Goal: Task Accomplishment & Management: Use online tool/utility

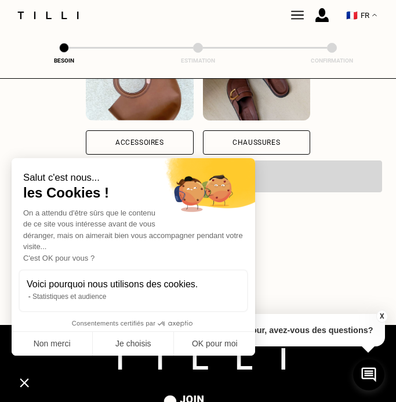
scroll to position [282, 0]
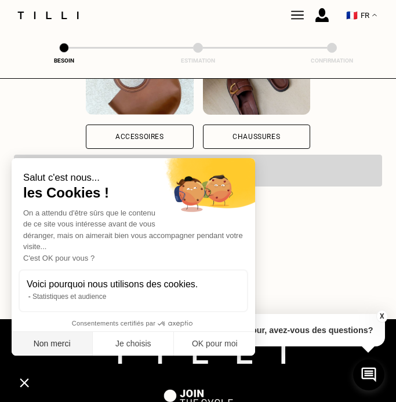
click at [54, 344] on button "Non merci" at bounding box center [52, 344] width 81 height 24
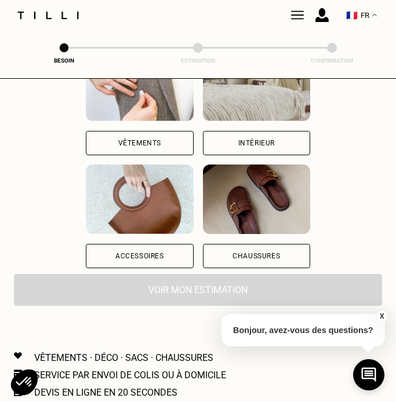
scroll to position [162, 0]
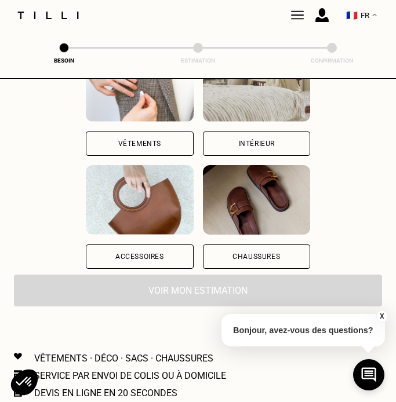
click at [133, 141] on div "Vêtements" at bounding box center [139, 143] width 43 height 7
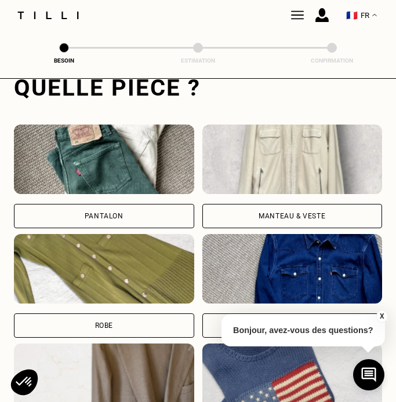
scroll to position [368, 0]
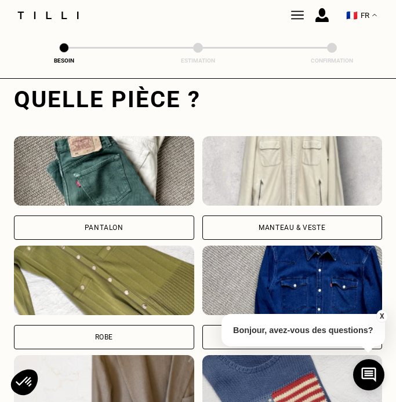
click at [266, 222] on div "Manteau & Veste" at bounding box center [292, 227] width 180 height 24
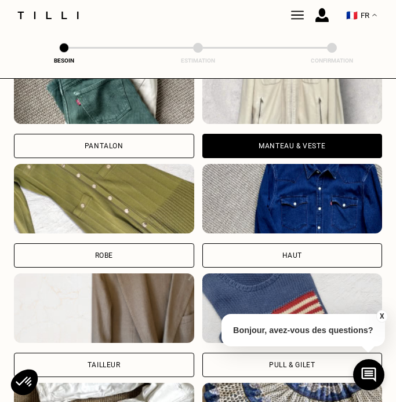
scroll to position [444, 0]
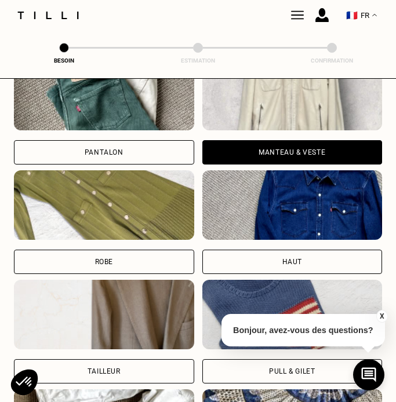
click at [276, 202] on img at bounding box center [292, 205] width 180 height 70
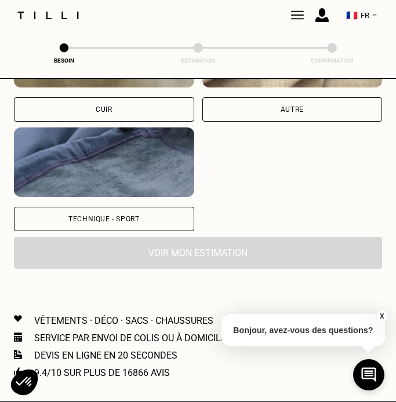
click at [285, 107] on div "Autre" at bounding box center [291, 109] width 23 height 7
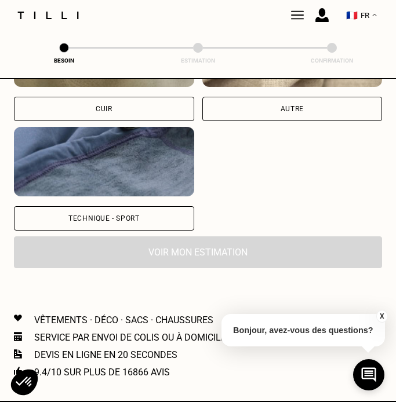
select select "FR"
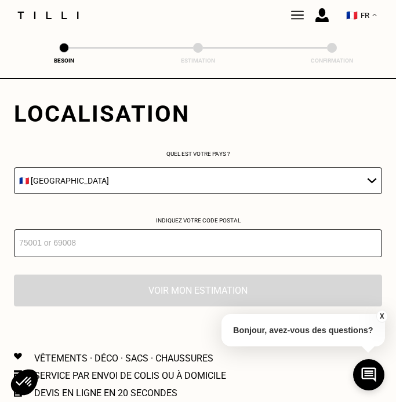
scroll to position [1640, 0]
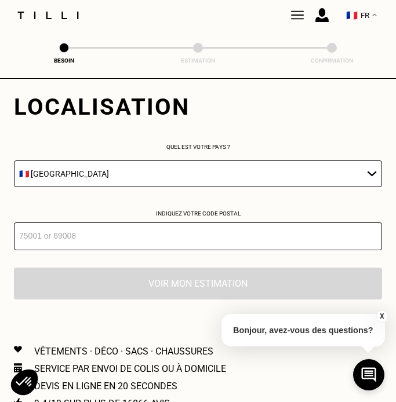
click at [131, 232] on input "number" at bounding box center [198, 236] width 368 height 28
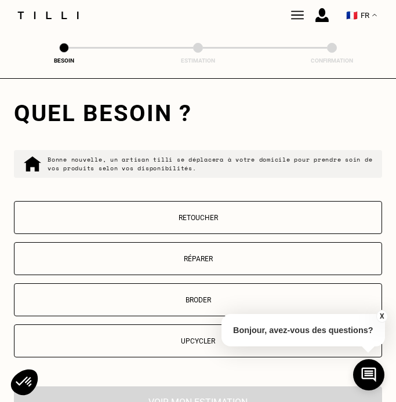
scroll to position [1827, 0]
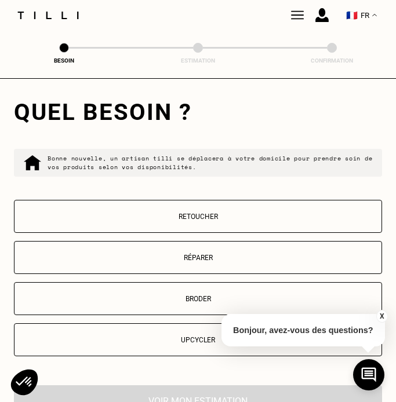
type input "75011"
click at [203, 256] on p "Réparer" at bounding box center [197, 258] width 355 height 8
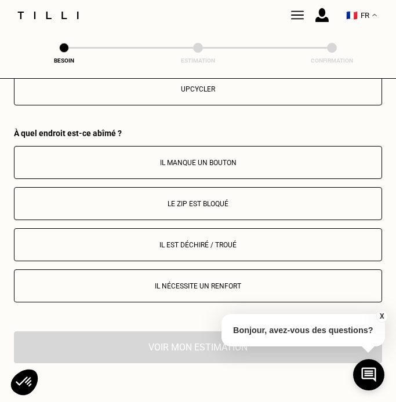
drag, startPoint x: 194, startPoint y: 290, endPoint x: 196, endPoint y: 283, distance: 7.2
click at [195, 288] on div "Il manque un bouton Le zip est bloqué Il est déchiré / troué Il nécessite un re…" at bounding box center [198, 224] width 368 height 156
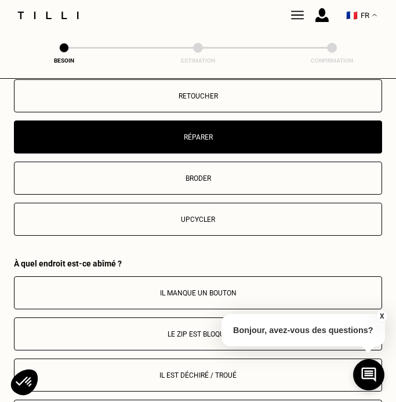
scroll to position [1930, 0]
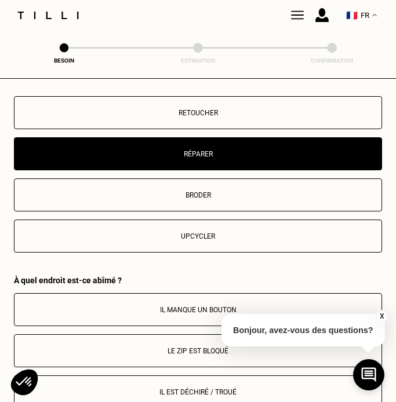
click at [204, 199] on button "Broder" at bounding box center [198, 194] width 368 height 33
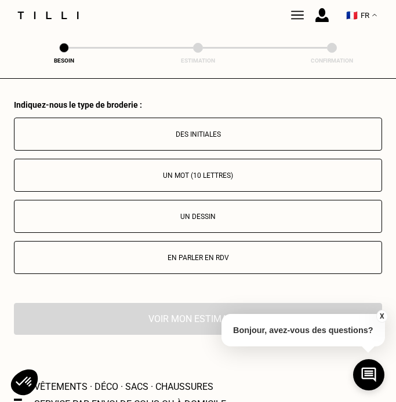
scroll to position [2108, 0]
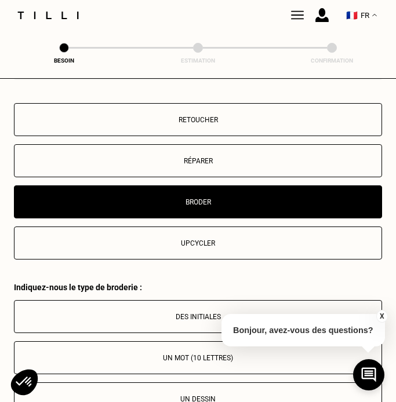
click at [196, 151] on button "Réparer" at bounding box center [198, 160] width 368 height 33
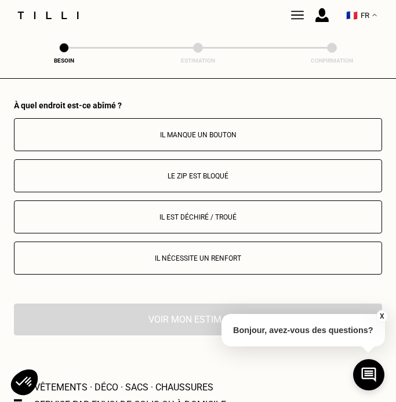
scroll to position [2102, 0]
